Goal: Task Accomplishment & Management: Manage account settings

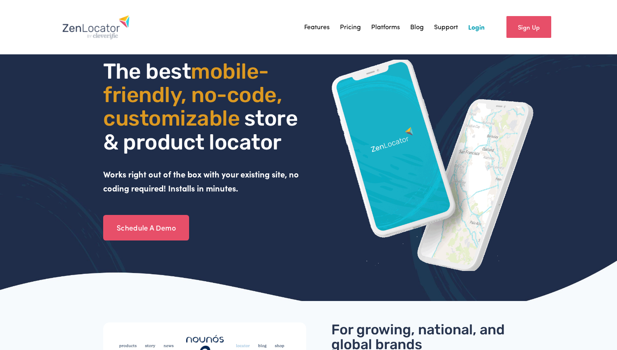
click at [476, 33] on link "Login" at bounding box center [476, 27] width 16 height 12
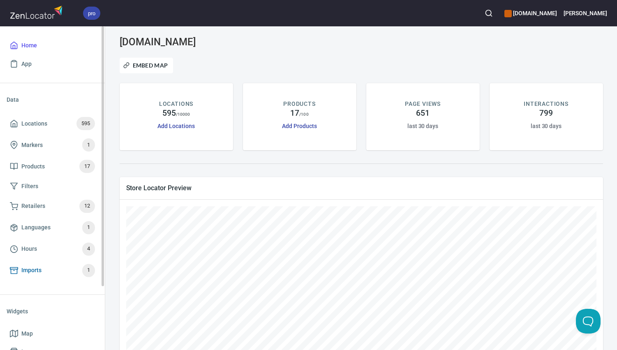
click at [65, 270] on span "Imports 1" at bounding box center [52, 270] width 85 height 13
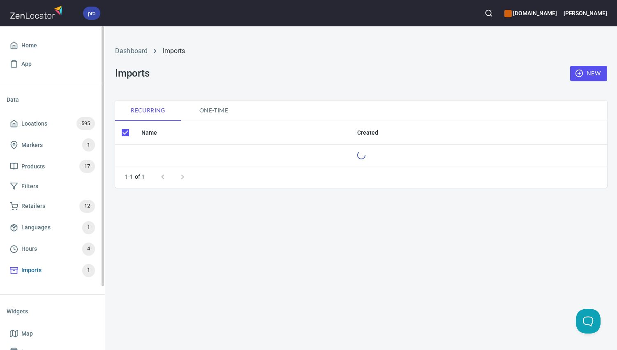
checkbox input "false"
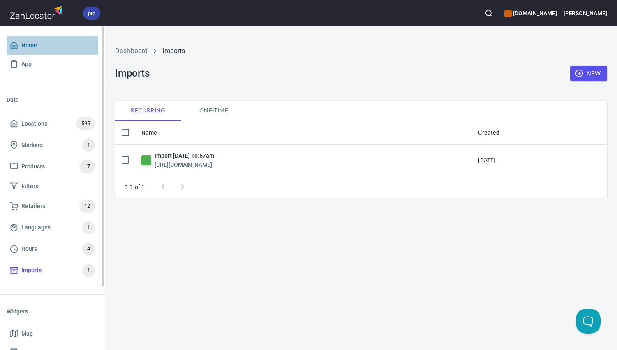
click at [68, 51] on link "Home" at bounding box center [53, 45] width 92 height 19
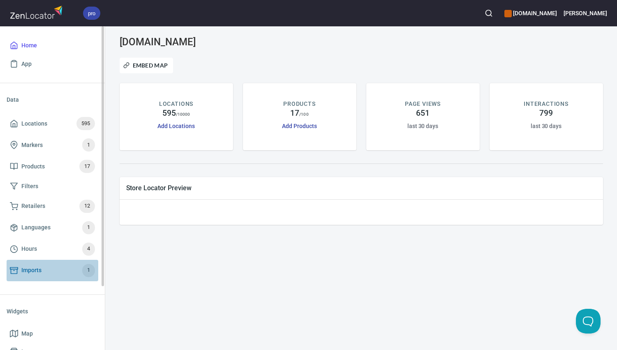
click at [49, 262] on link "Imports 1" at bounding box center [53, 269] width 92 height 21
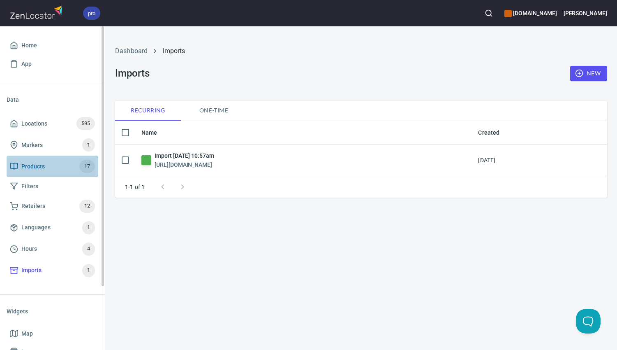
click at [56, 163] on span "Products 17" at bounding box center [52, 166] width 85 height 13
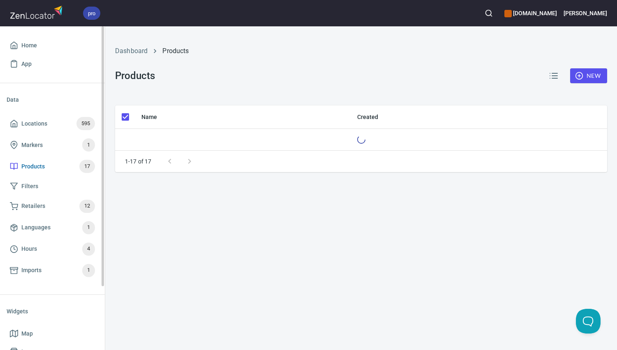
checkbox input "false"
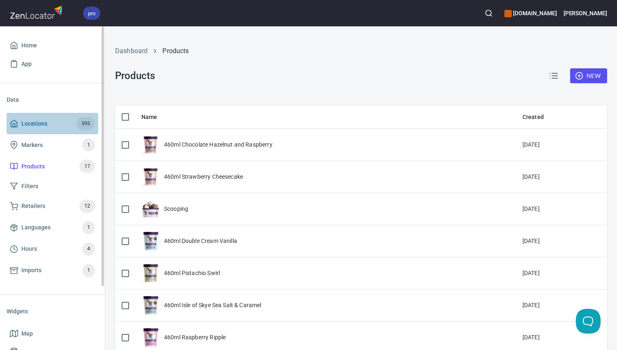
click at [61, 121] on span "Locations 595" at bounding box center [52, 123] width 85 height 13
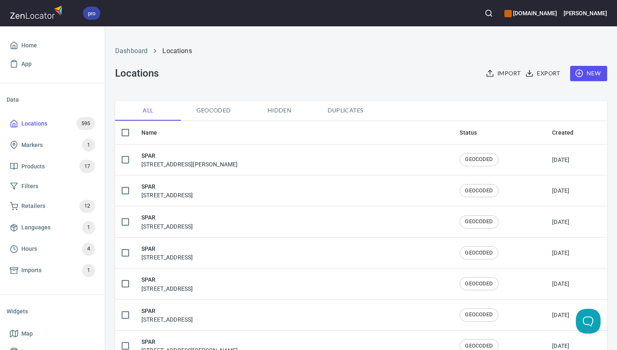
checkbox input "false"
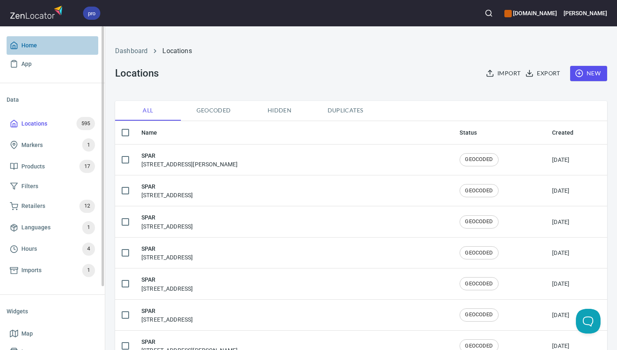
click at [68, 42] on span "Home" at bounding box center [52, 45] width 85 height 10
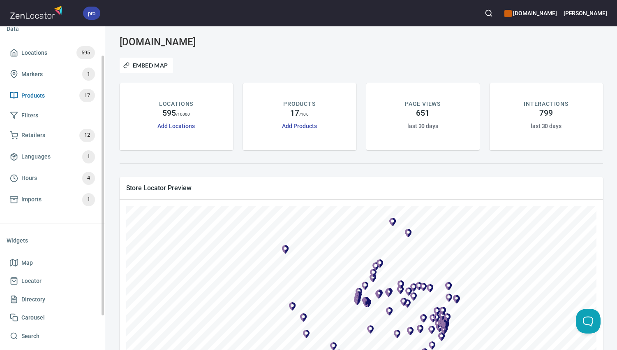
scroll to position [79, 0]
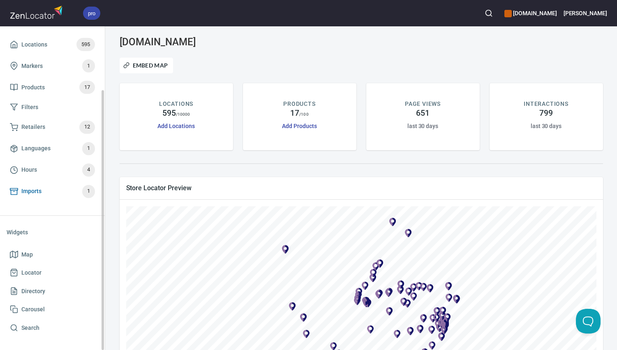
click at [38, 185] on span "Imports 1" at bounding box center [52, 191] width 85 height 13
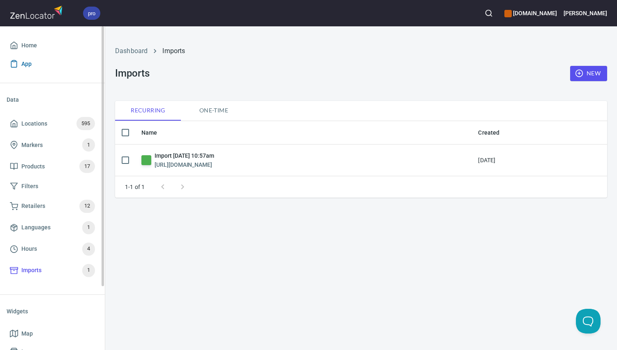
click at [36, 55] on link "App" at bounding box center [53, 64] width 92 height 19
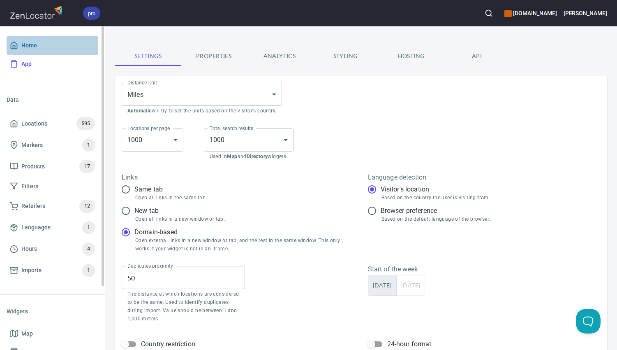
click at [41, 45] on span "Home" at bounding box center [52, 45] width 85 height 10
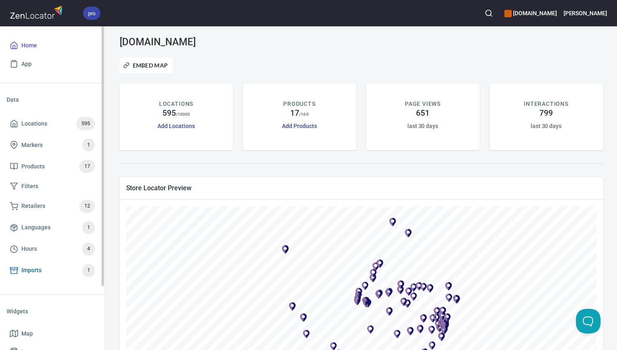
click at [71, 261] on link "Imports 1" at bounding box center [53, 269] width 92 height 21
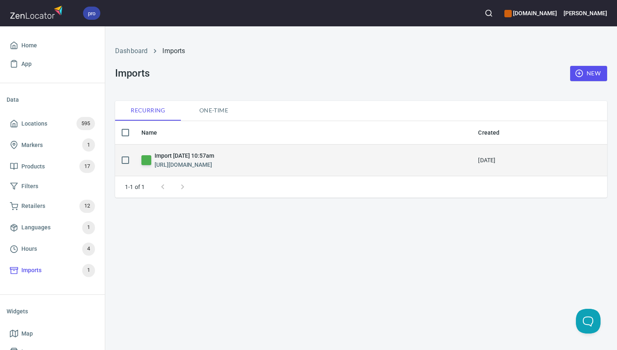
click at [149, 154] on div "Import [DATE] 10:57am [URL][DOMAIN_NAME]" at bounding box center [303, 160] width 324 height 19
